Goal: Task Accomplishment & Management: Manage account settings

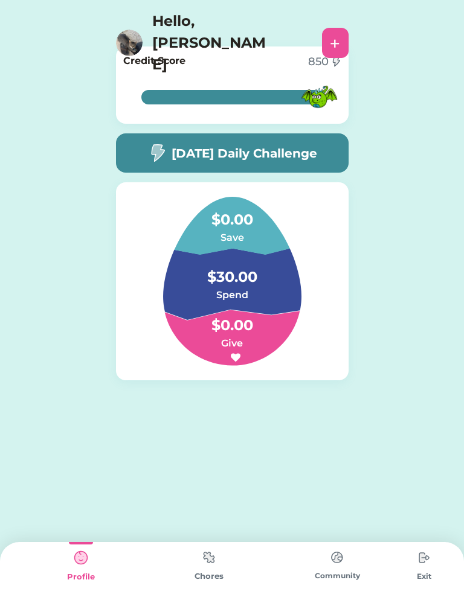
click at [215, 552] on img at bounding box center [209, 558] width 24 height 24
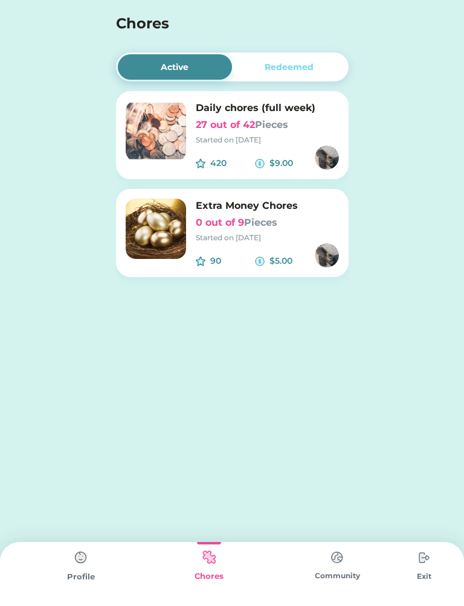
click at [219, 567] on img at bounding box center [209, 558] width 24 height 24
click at [152, 112] on img at bounding box center [156, 131] width 60 height 60
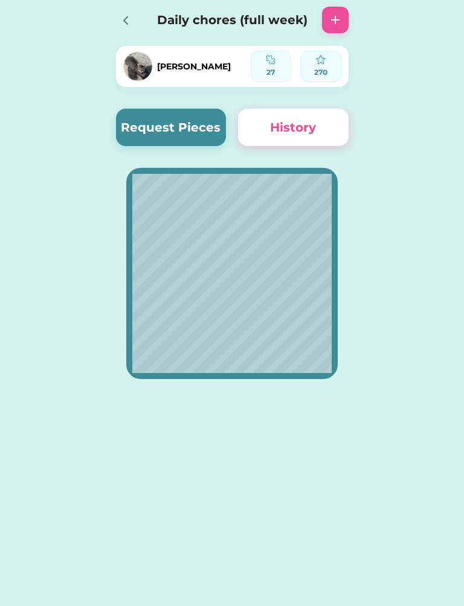
click at [194, 119] on button "Request Pieces" at bounding box center [171, 127] width 111 height 37
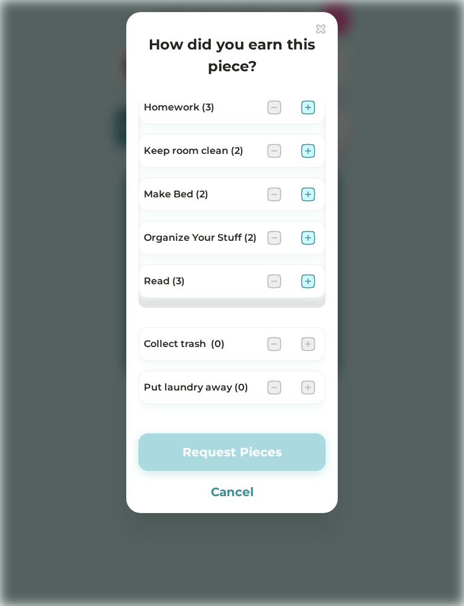
scroll to position [50, 0]
click at [302, 271] on div "Read (3)" at bounding box center [231, 281] width 187 height 34
click at [305, 274] on img at bounding box center [308, 281] width 14 height 14
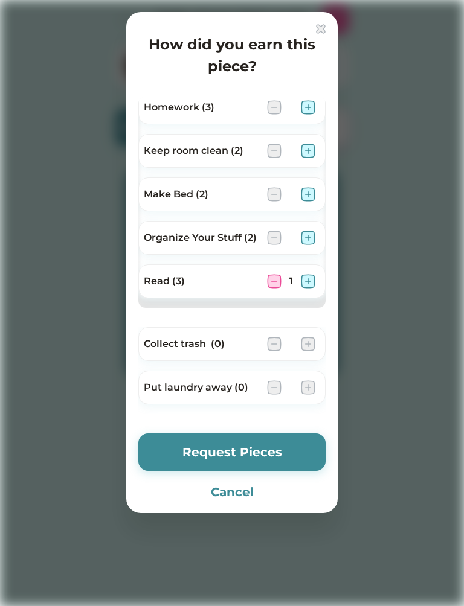
click at [274, 452] on button "Request Pieces" at bounding box center [231, 452] width 187 height 37
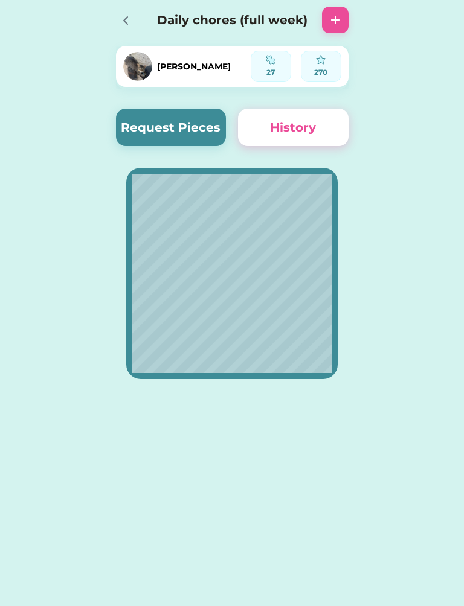
click at [315, 597] on div "Active Redeemed Daily chores (full week) 27 out of 42 Pieces Started on [DATE] …" at bounding box center [232, 303] width 464 height 606
click at [126, 20] on icon at bounding box center [125, 20] width 14 height 14
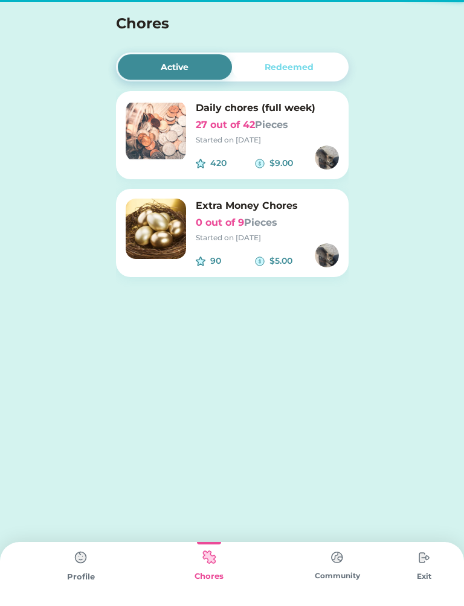
click at [291, 70] on div "Redeemed" at bounding box center [288, 67] width 49 height 13
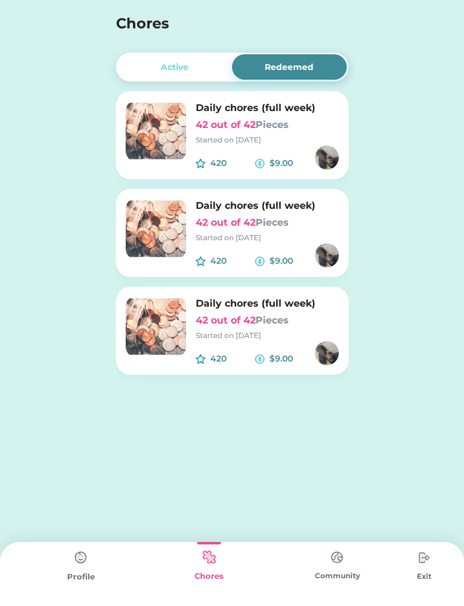
click at [76, 553] on img at bounding box center [81, 558] width 24 height 24
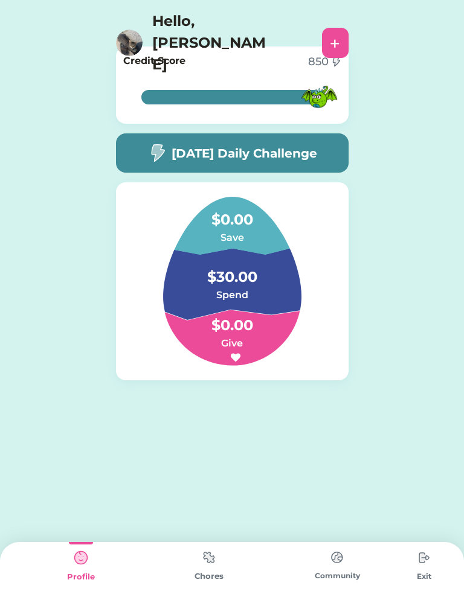
click at [359, 559] on div "Community" at bounding box center [337, 574] width 128 height 64
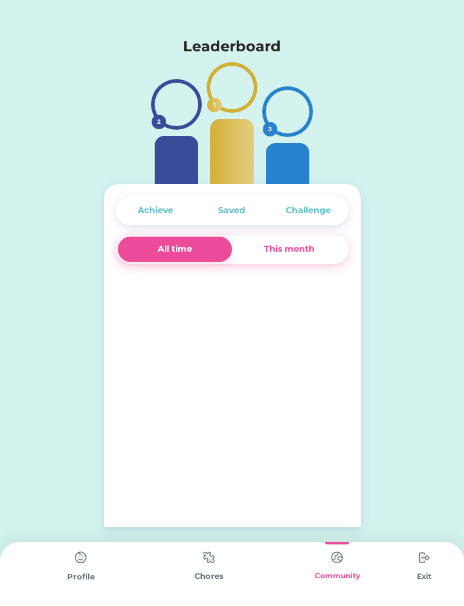
click at [325, 562] on img at bounding box center [337, 558] width 24 height 24
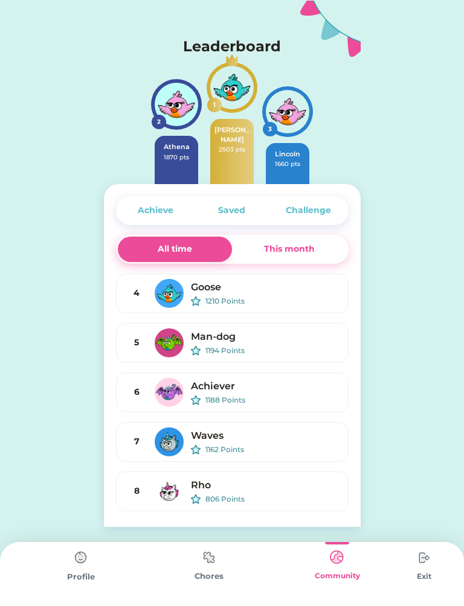
click at [290, 222] on div "Challenge" at bounding box center [308, 210] width 76 height 25
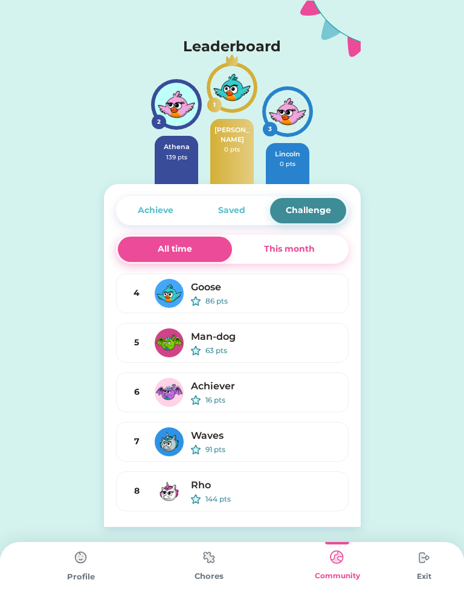
click at [289, 254] on div "This month" at bounding box center [289, 249] width 51 height 13
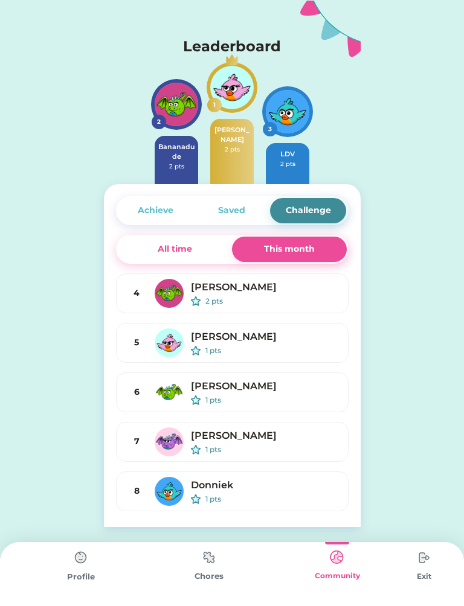
click at [164, 211] on div "Achieve" at bounding box center [156, 210] width 36 height 13
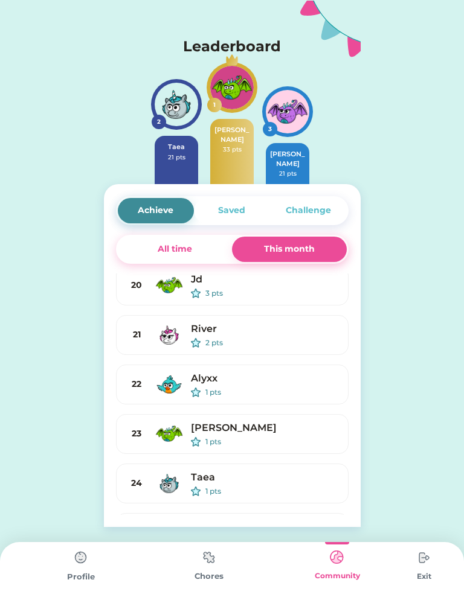
click at [237, 132] on div "[PERSON_NAME]" at bounding box center [232, 135] width 36 height 20
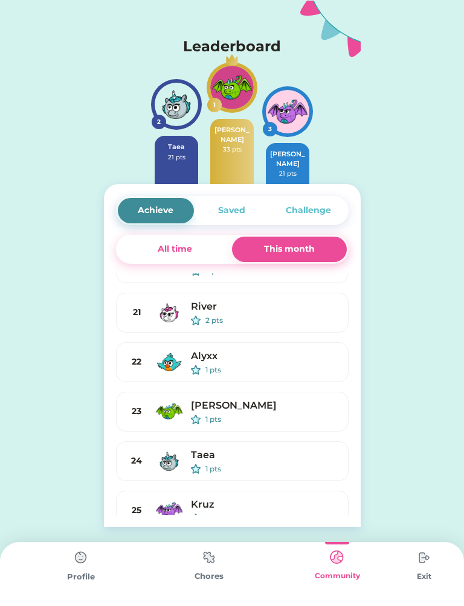
click at [232, 132] on div "[PERSON_NAME]" at bounding box center [232, 135] width 36 height 20
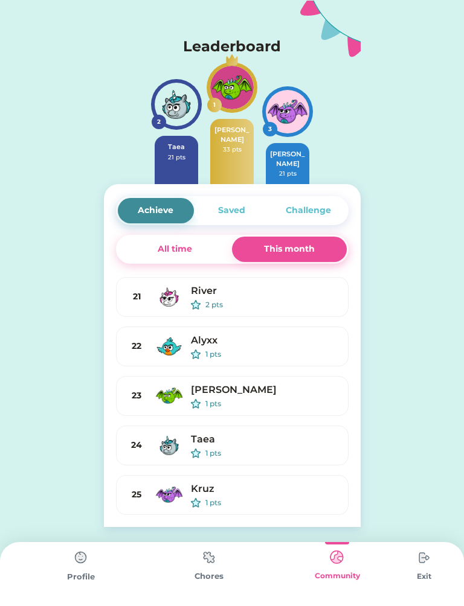
click at [226, 145] on div "33 pts" at bounding box center [232, 149] width 36 height 9
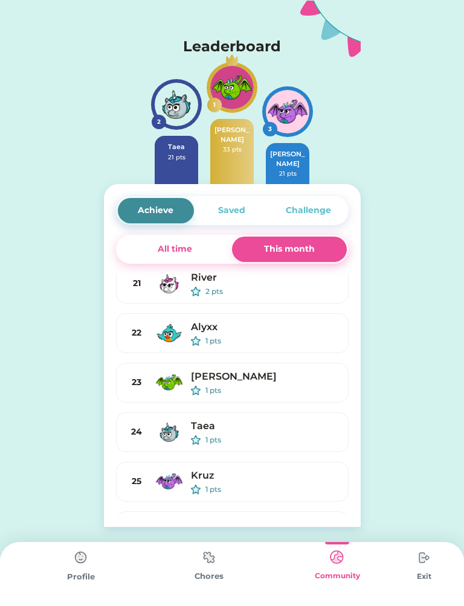
scroll to position [852, 0]
click at [50, 564] on div "Profile" at bounding box center [81, 574] width 128 height 64
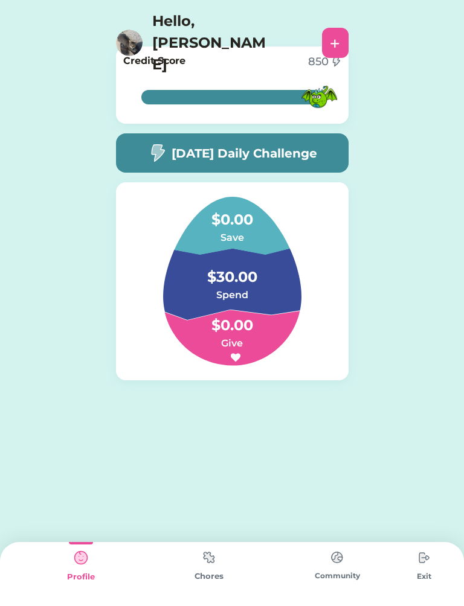
click at [426, 423] on div "Active Redeemed Daily chores (full week) 27 out of 42 Pieces Started on [DATE] …" at bounding box center [232, 232] width 464 height 465
click at [332, 551] on img at bounding box center [337, 558] width 24 height 24
